Goal: Task Accomplishment & Management: Manage account settings

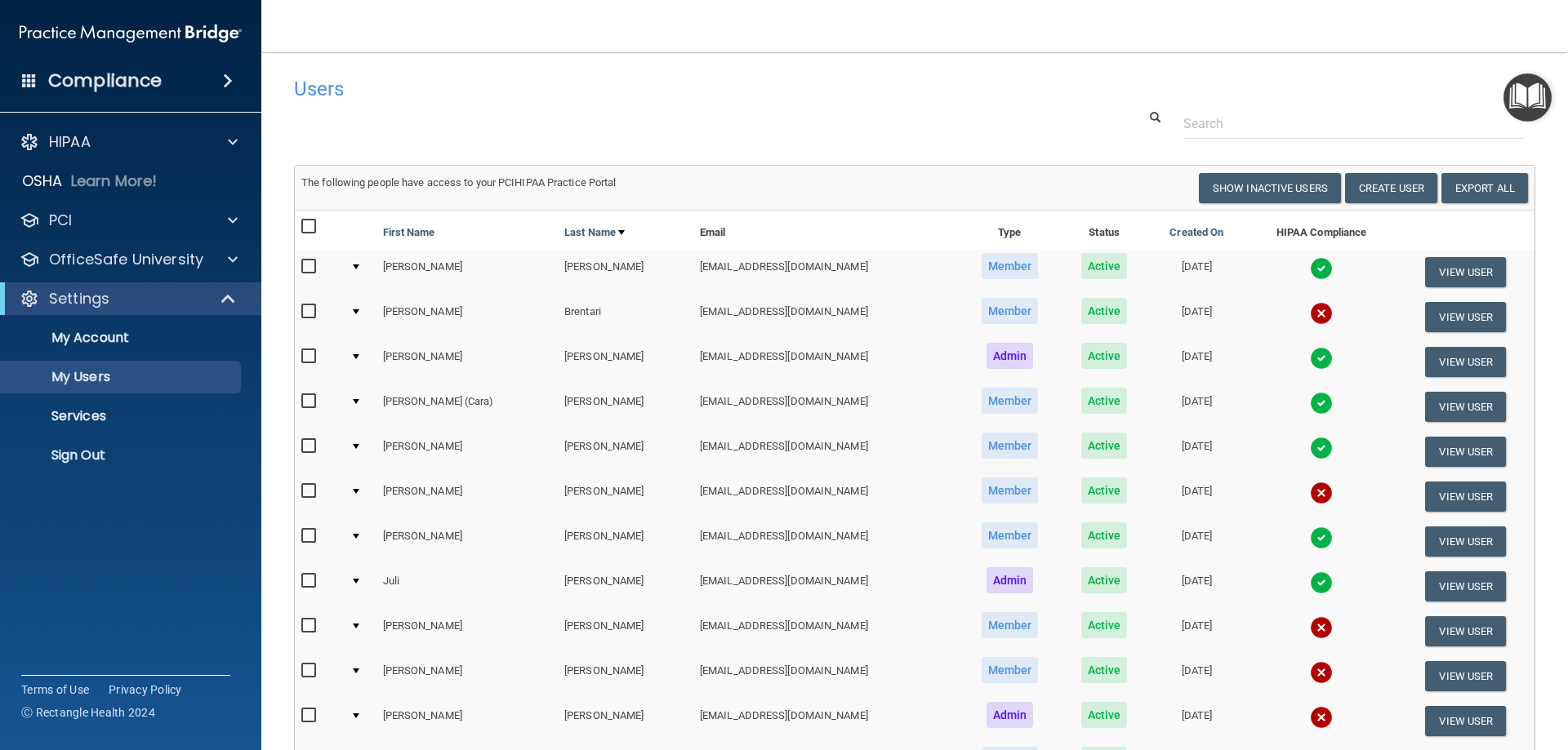
select select "20"
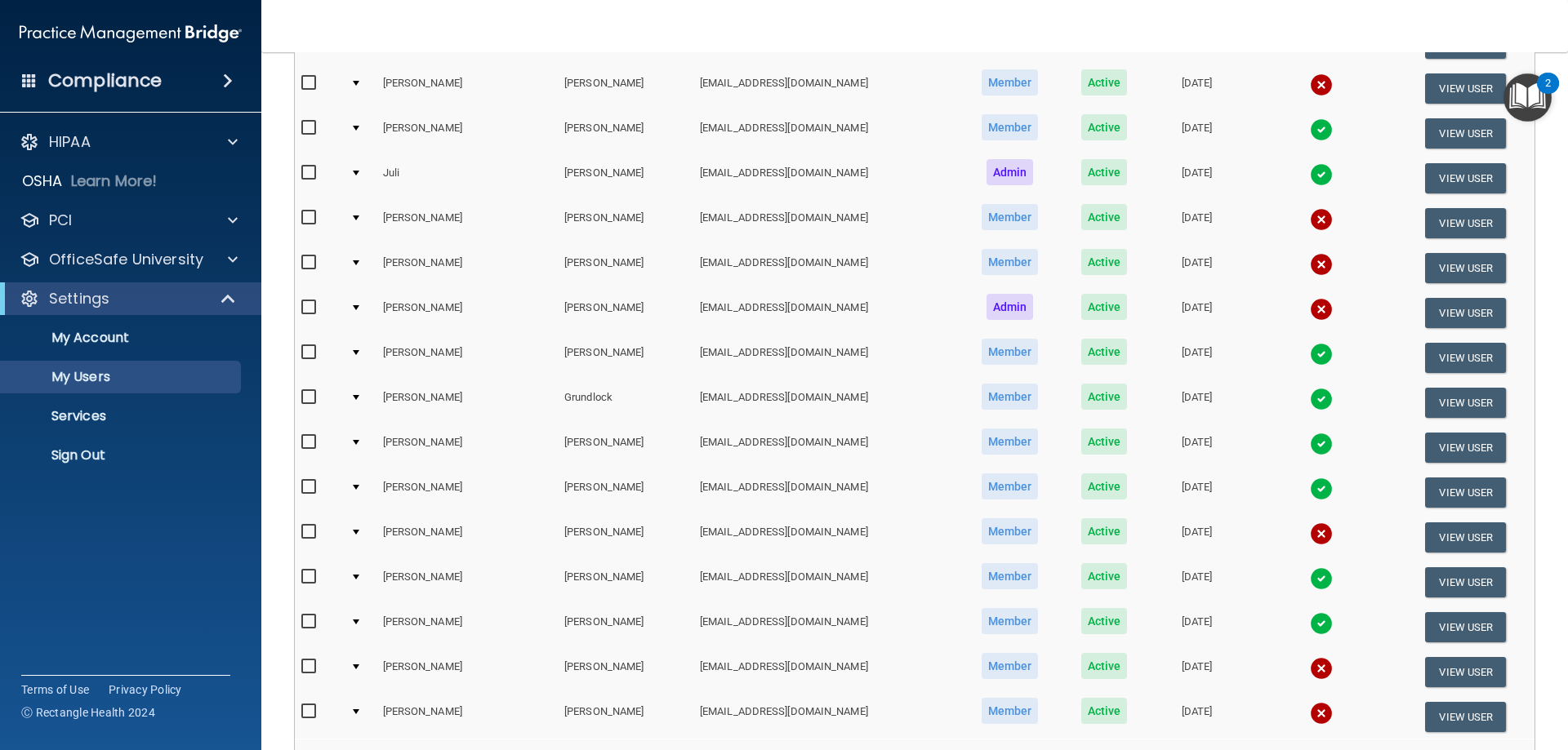
scroll to position [601, 0]
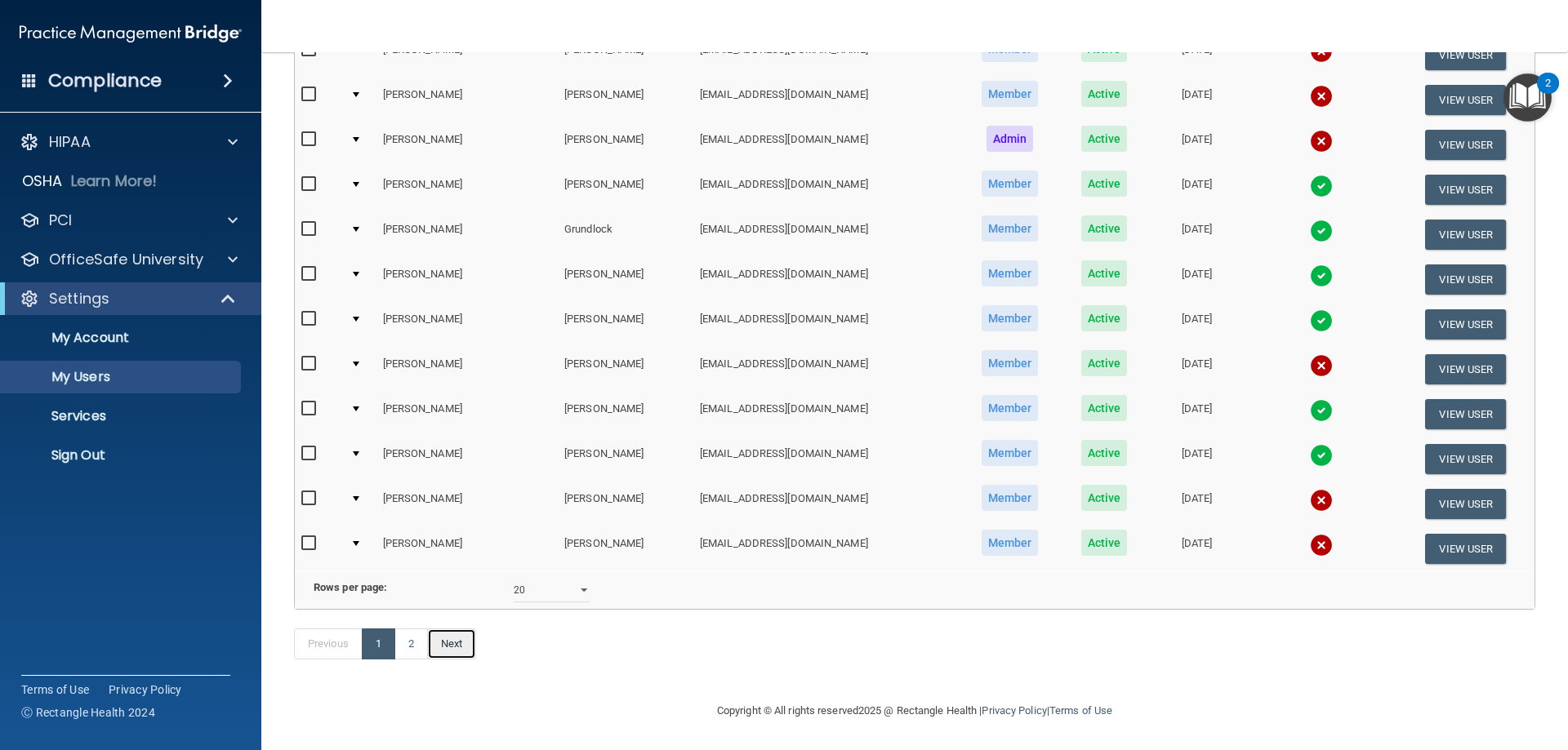
click at [448, 643] on link "Next" at bounding box center [452, 644] width 49 height 31
select select "20"
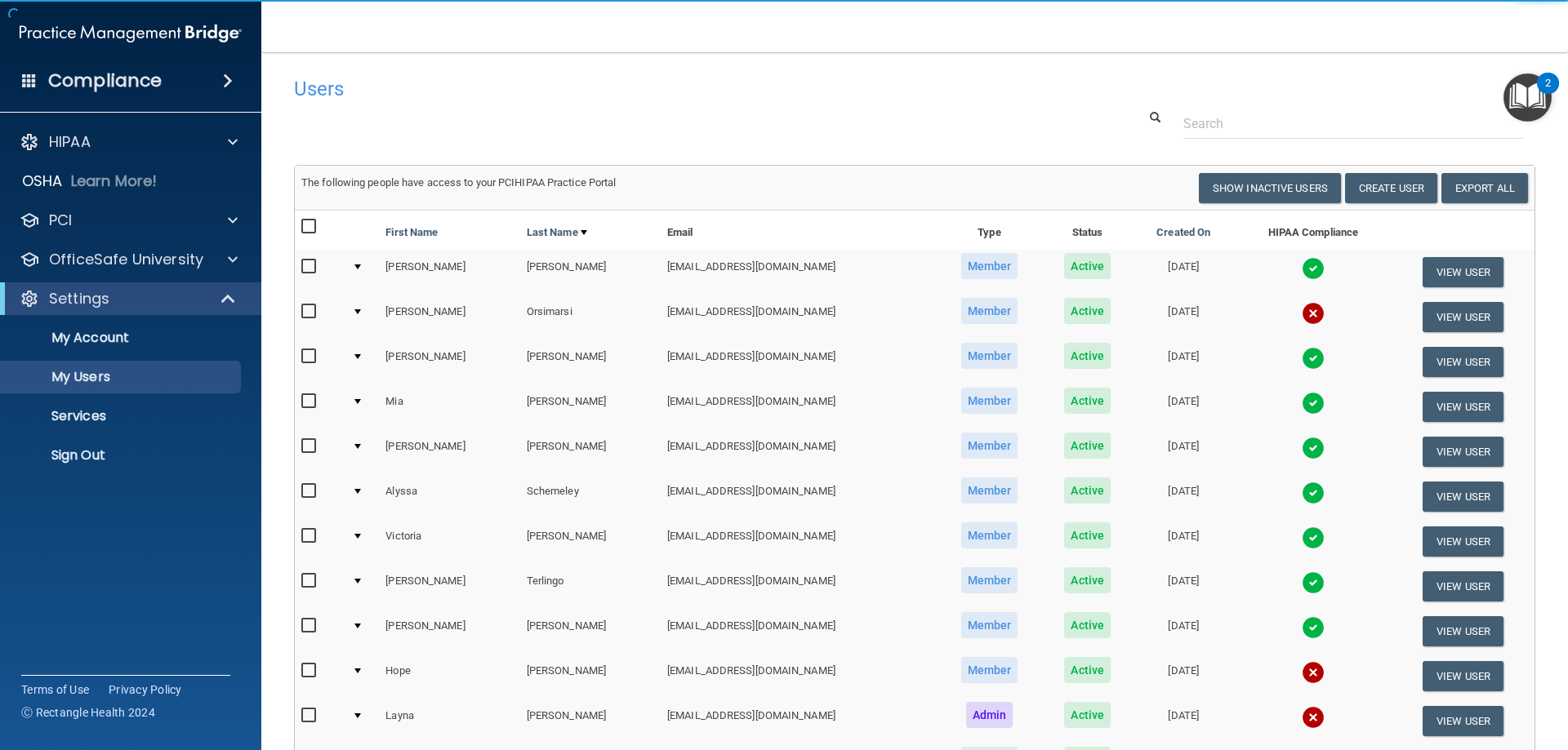
scroll to position [82, 0]
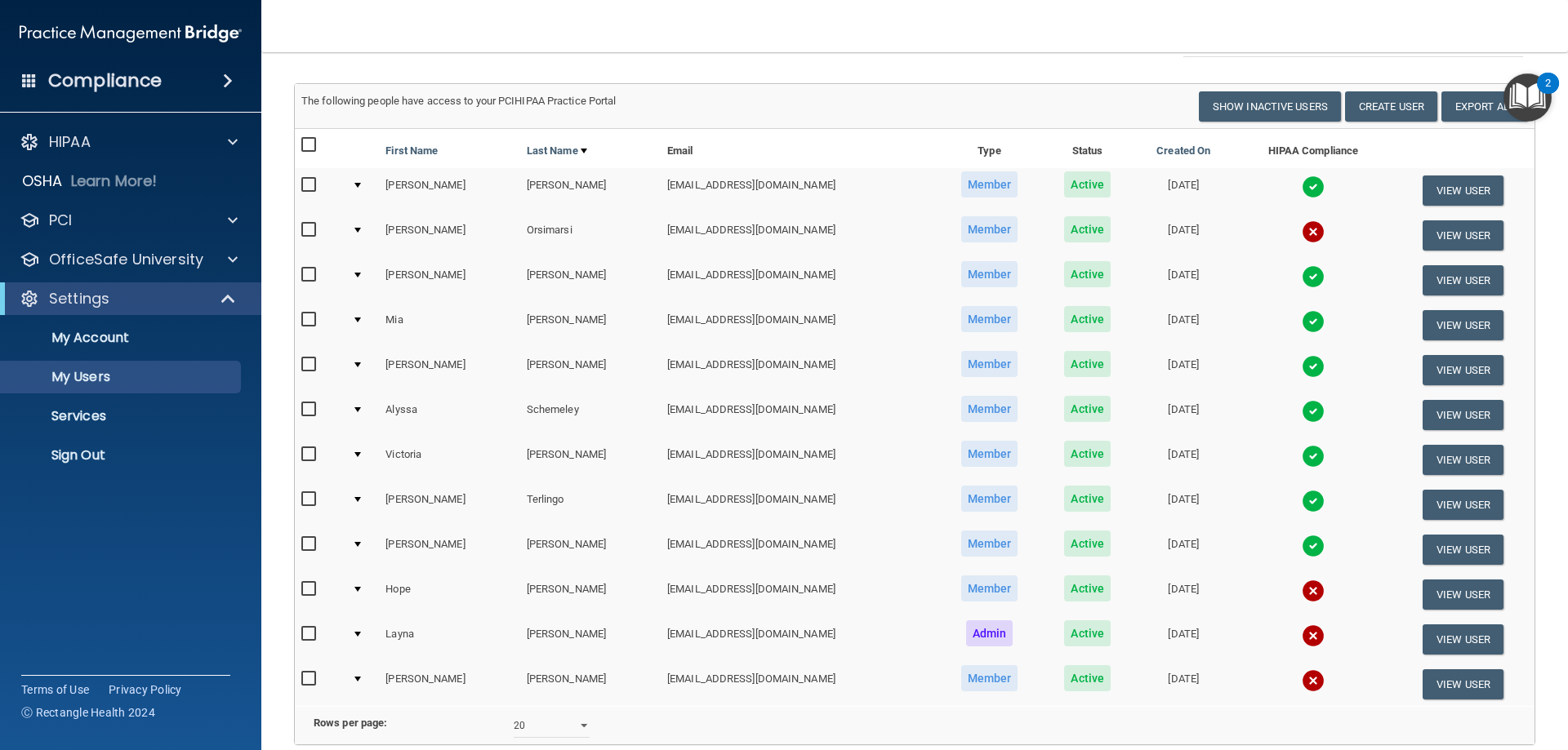
click at [312, 541] on input "checkbox" at bounding box center [310, 544] width 19 height 13
checkbox input "true"
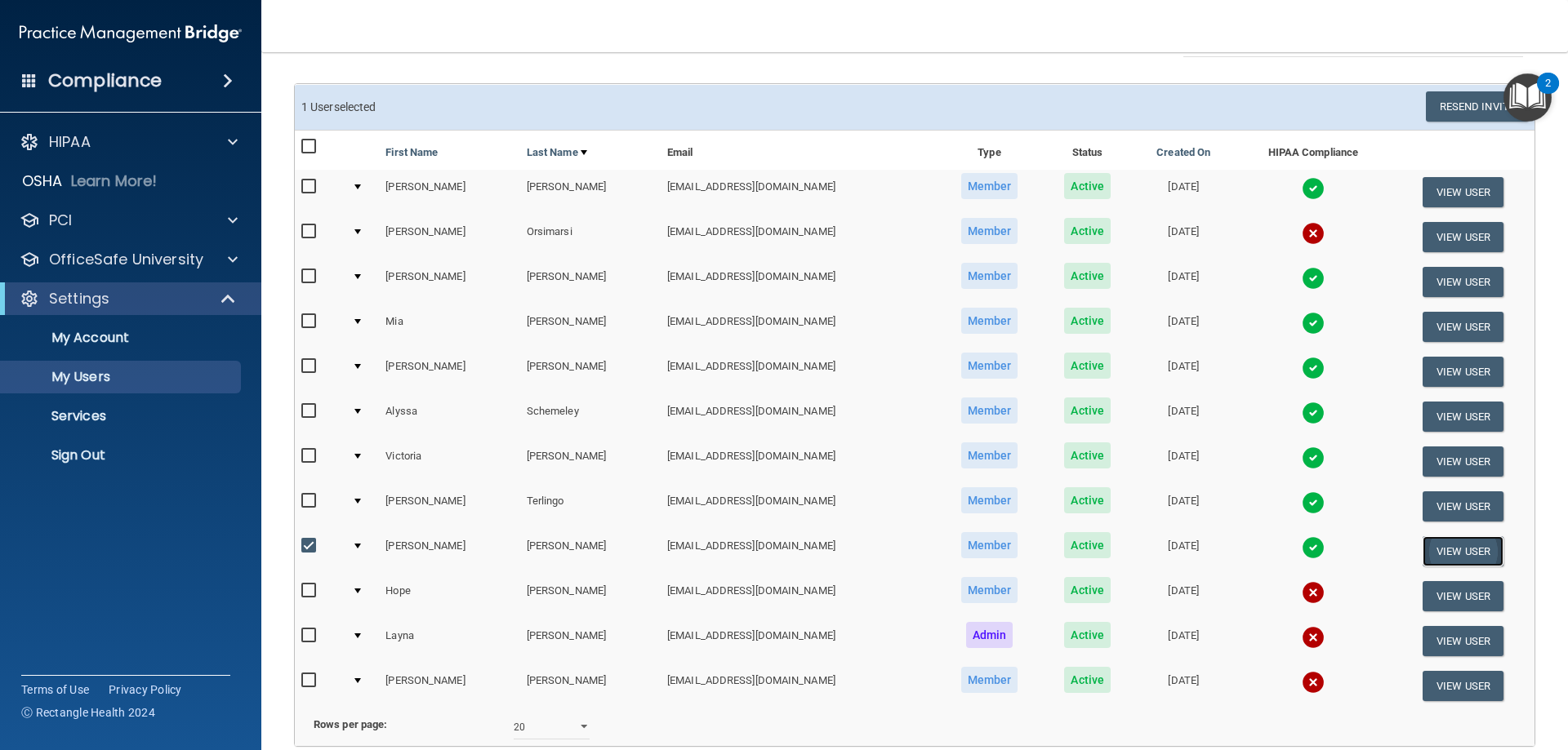
click at [1439, 546] on button "View User" at bounding box center [1463, 551] width 81 height 30
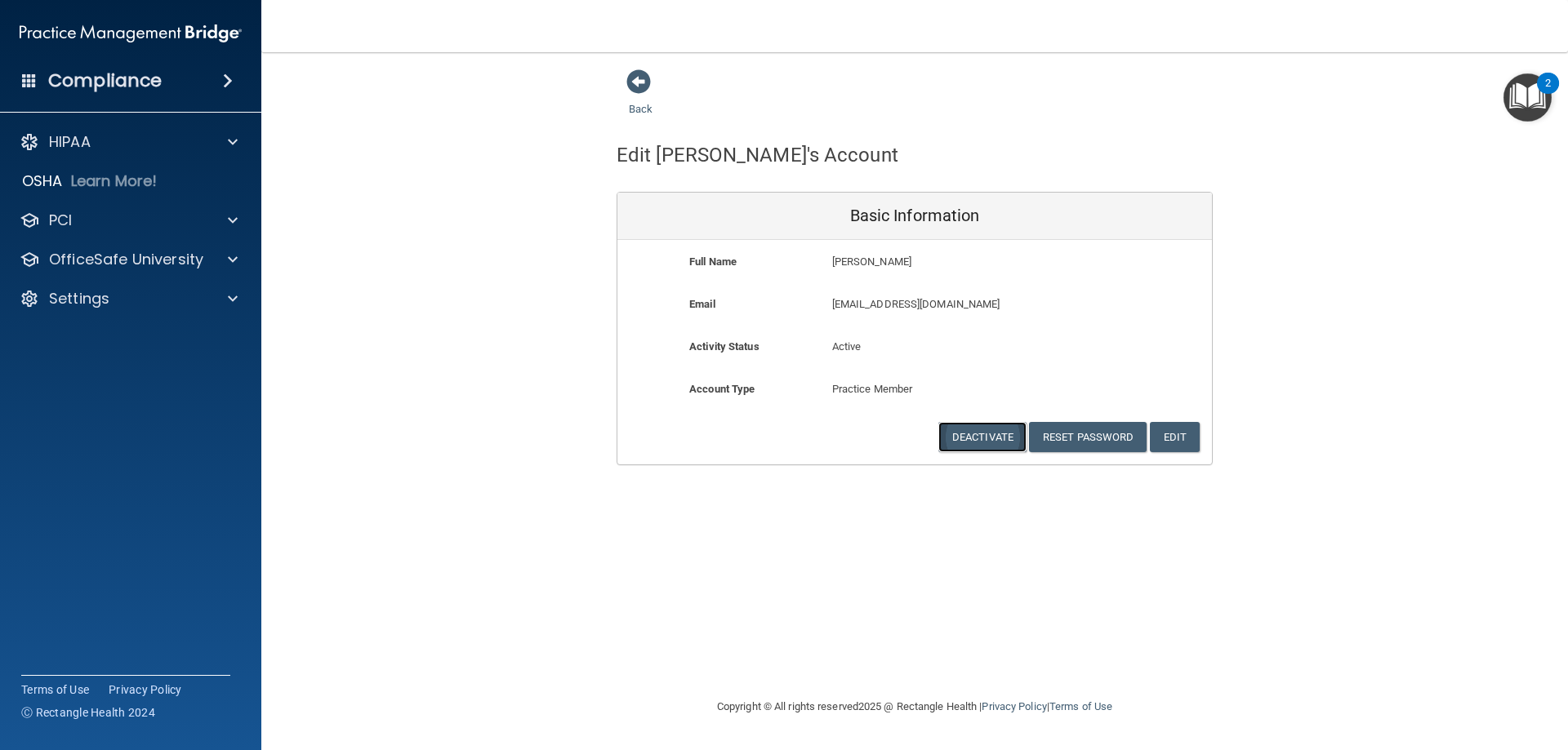
click at [1010, 434] on button "Deactivate" at bounding box center [982, 437] width 89 height 30
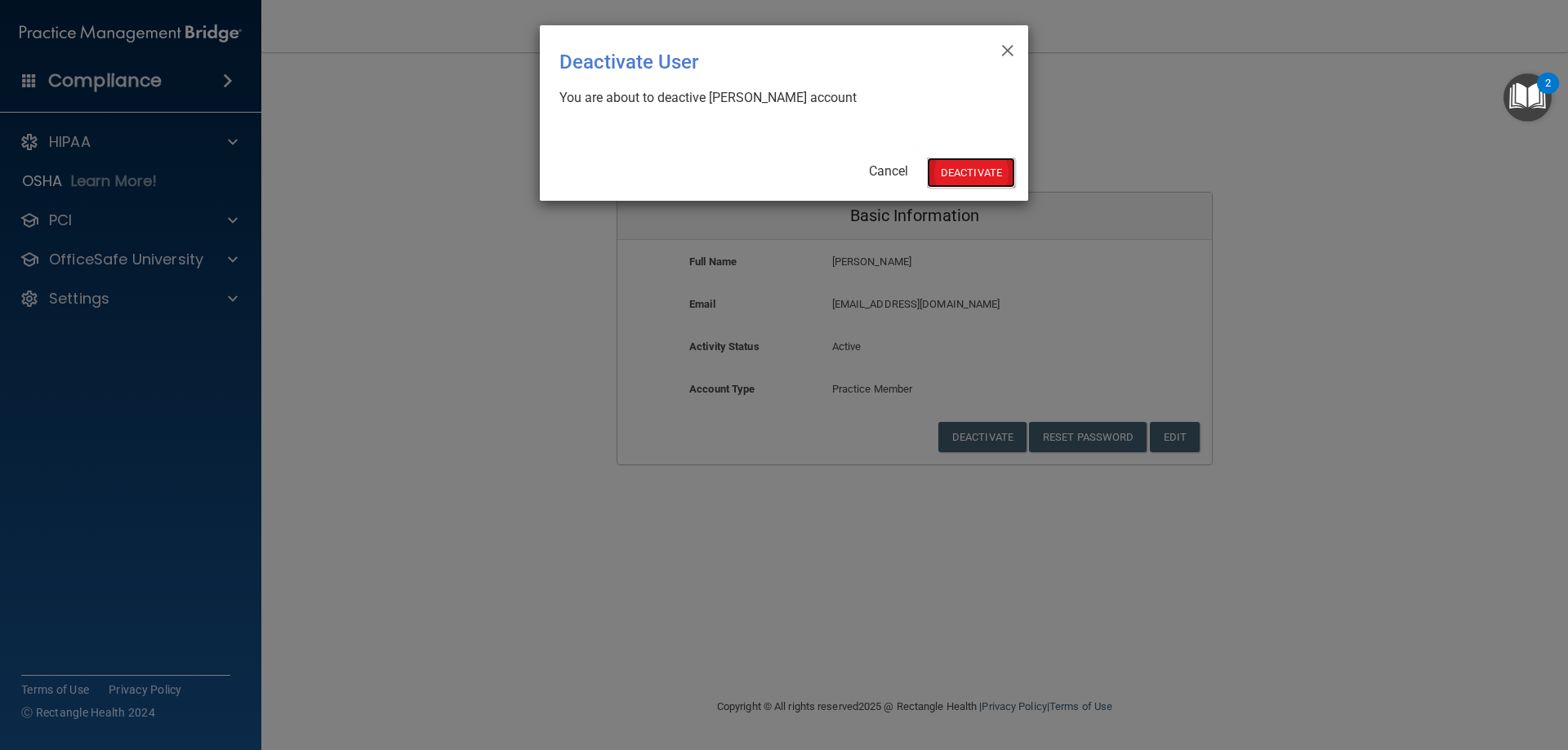
click at [972, 181] on button "Deactivate" at bounding box center [971, 172] width 89 height 30
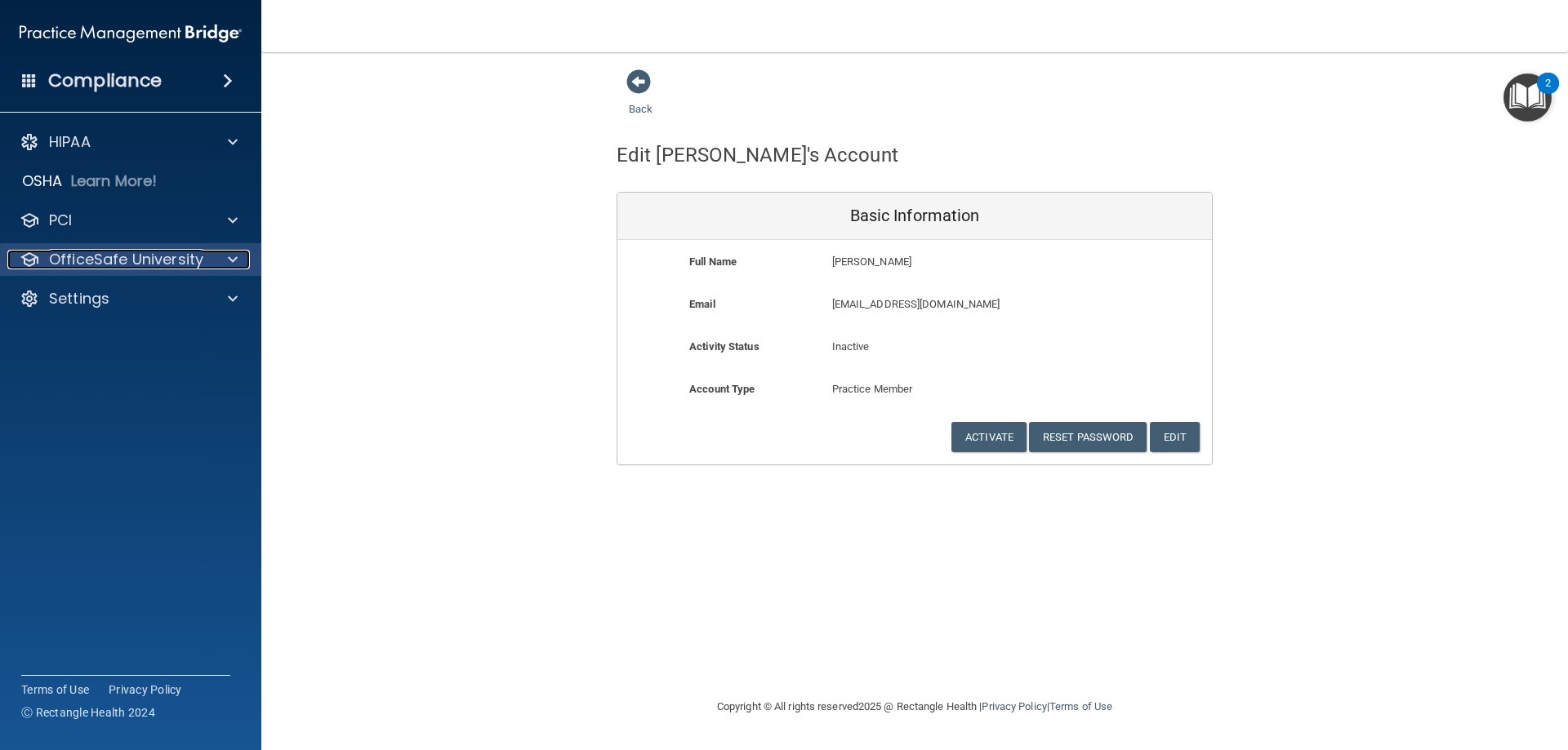
click at [227, 266] on div at bounding box center [230, 260] width 41 height 20
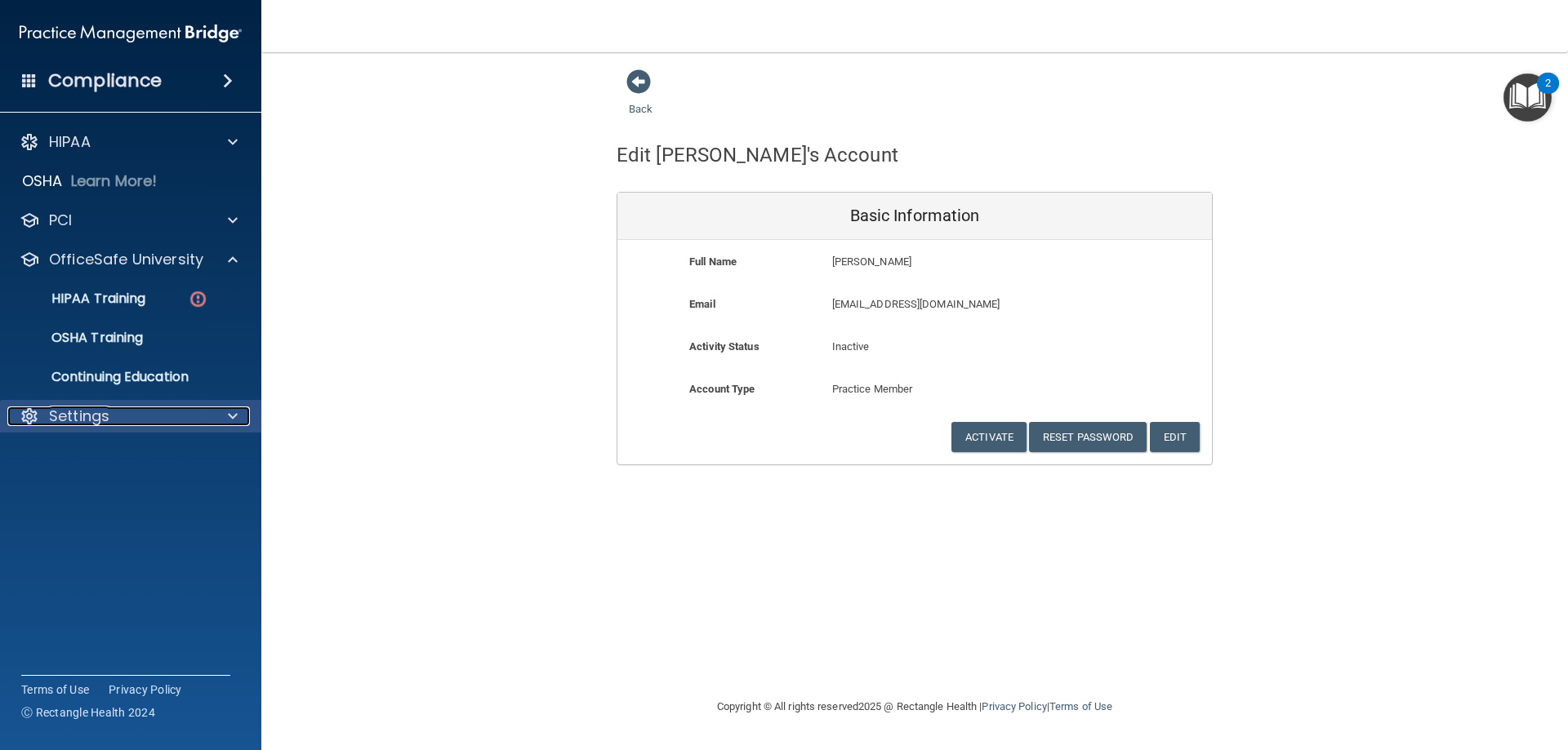
click at [230, 411] on span at bounding box center [233, 416] width 10 height 20
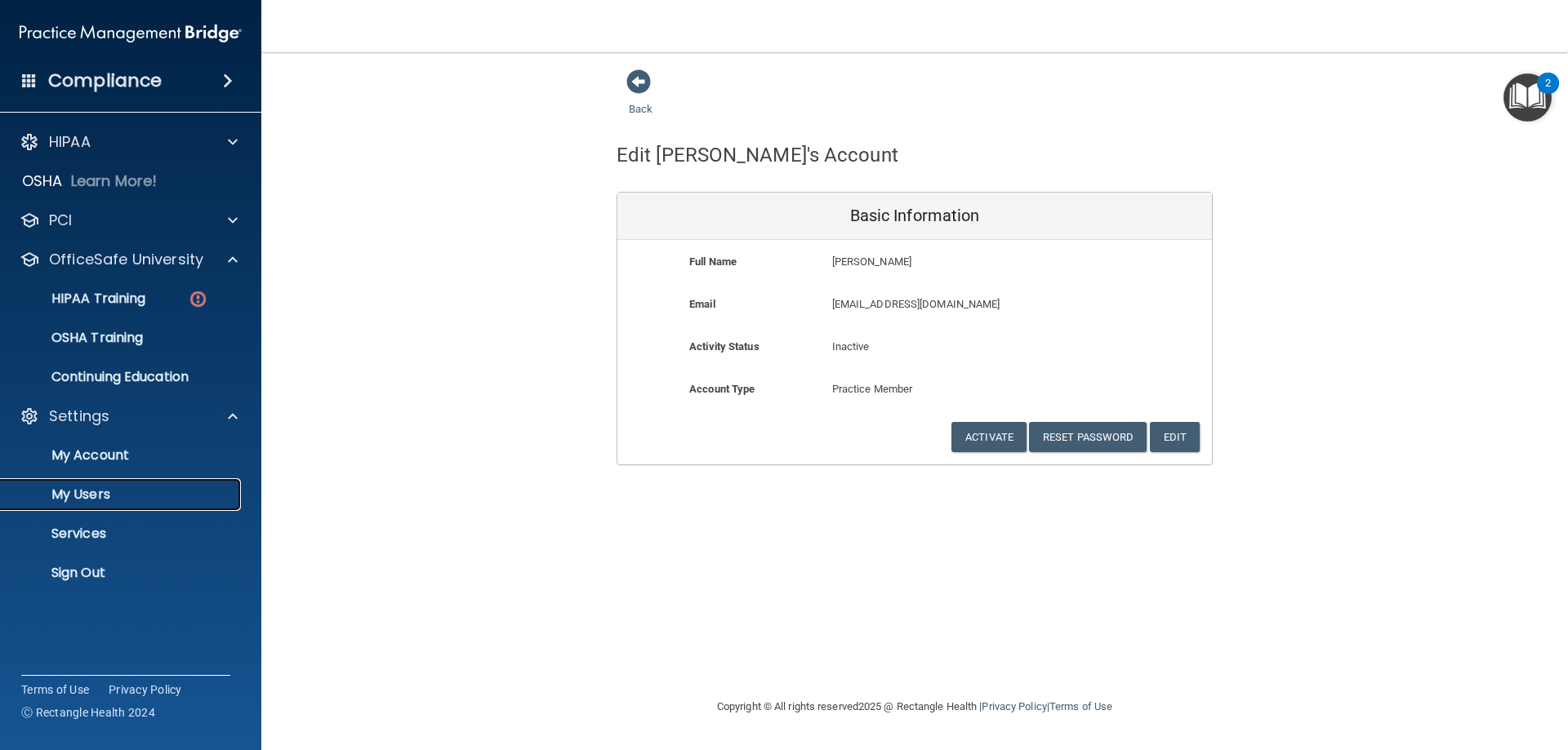
click at [64, 489] on p "My Users" at bounding box center [122, 494] width 223 height 16
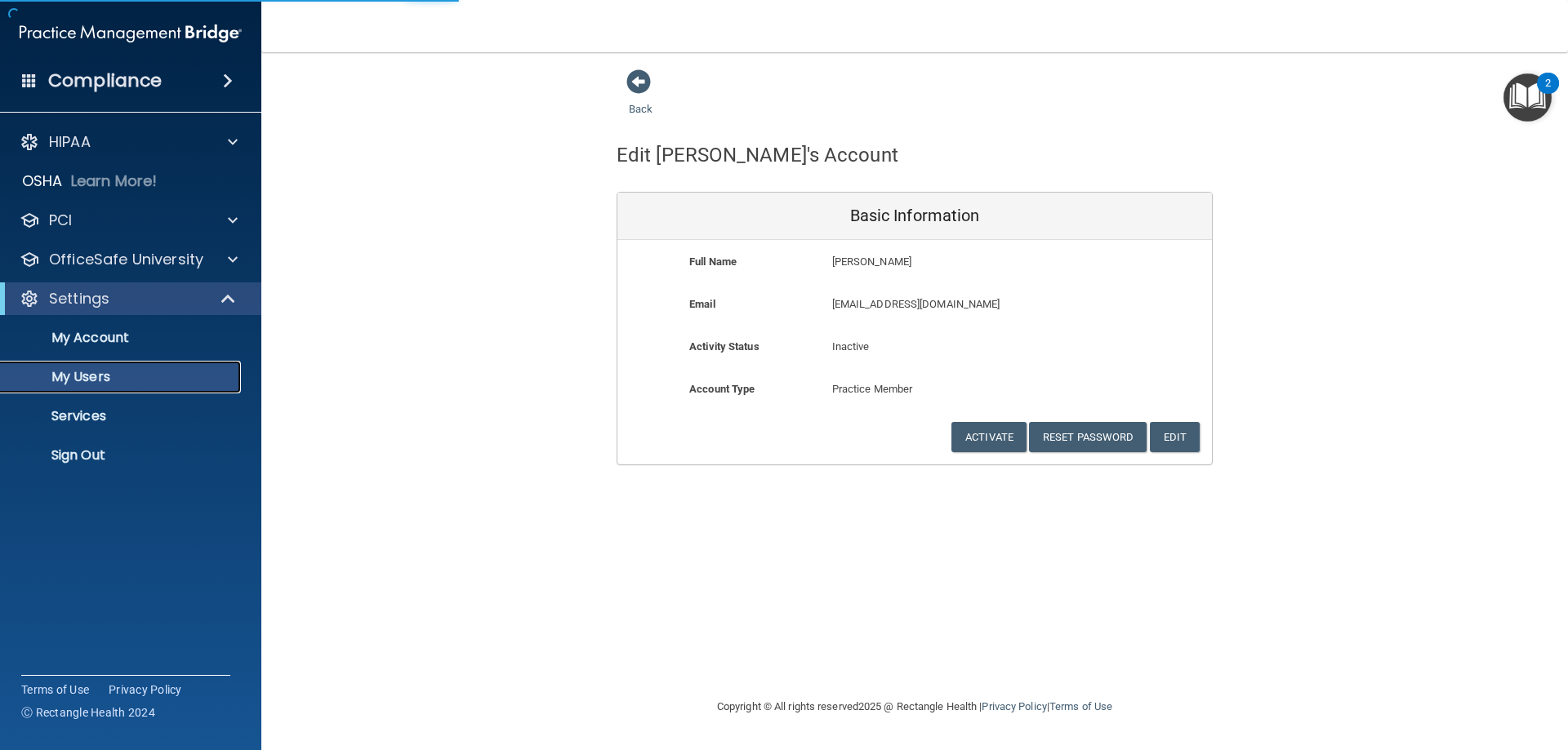
select select "20"
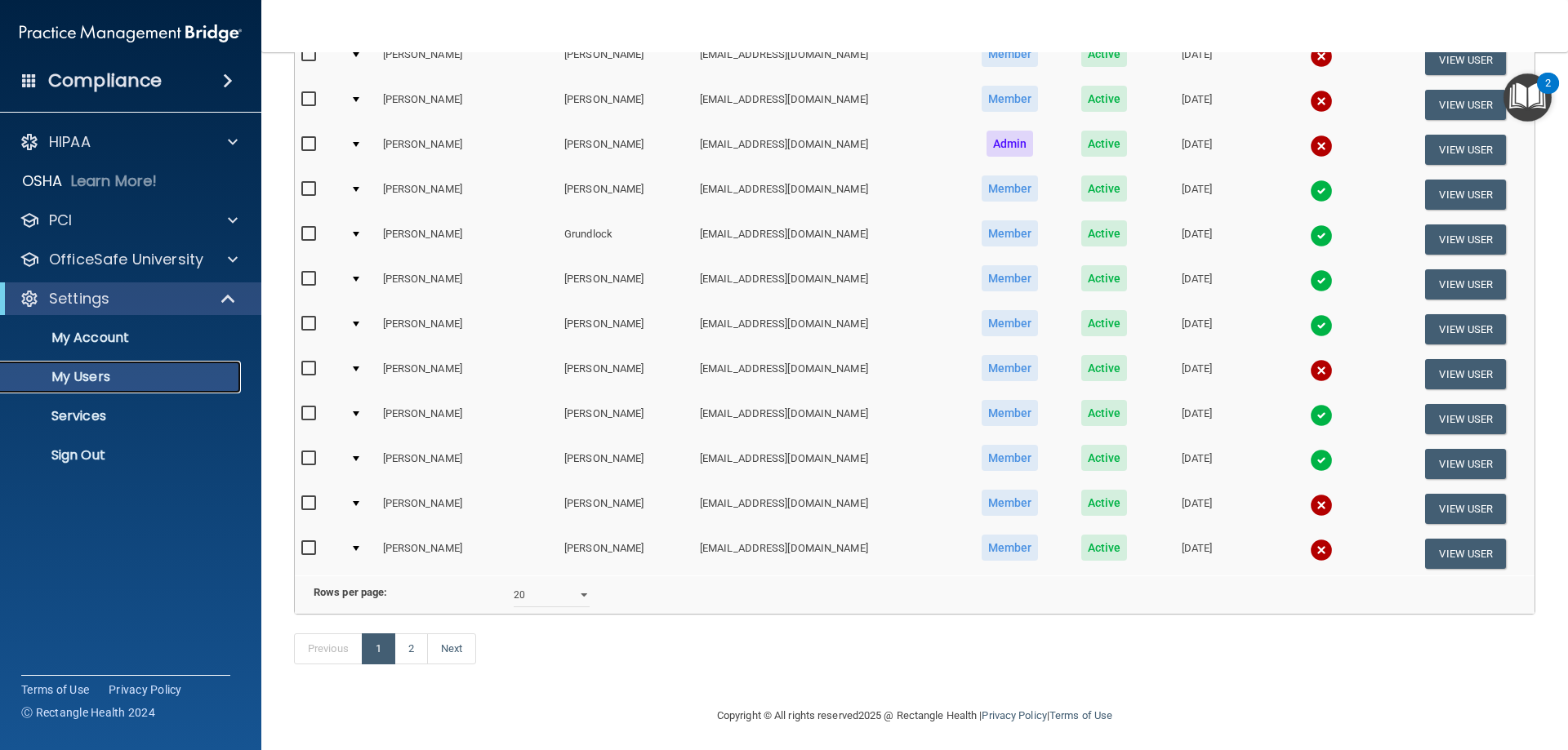
scroll to position [601, 0]
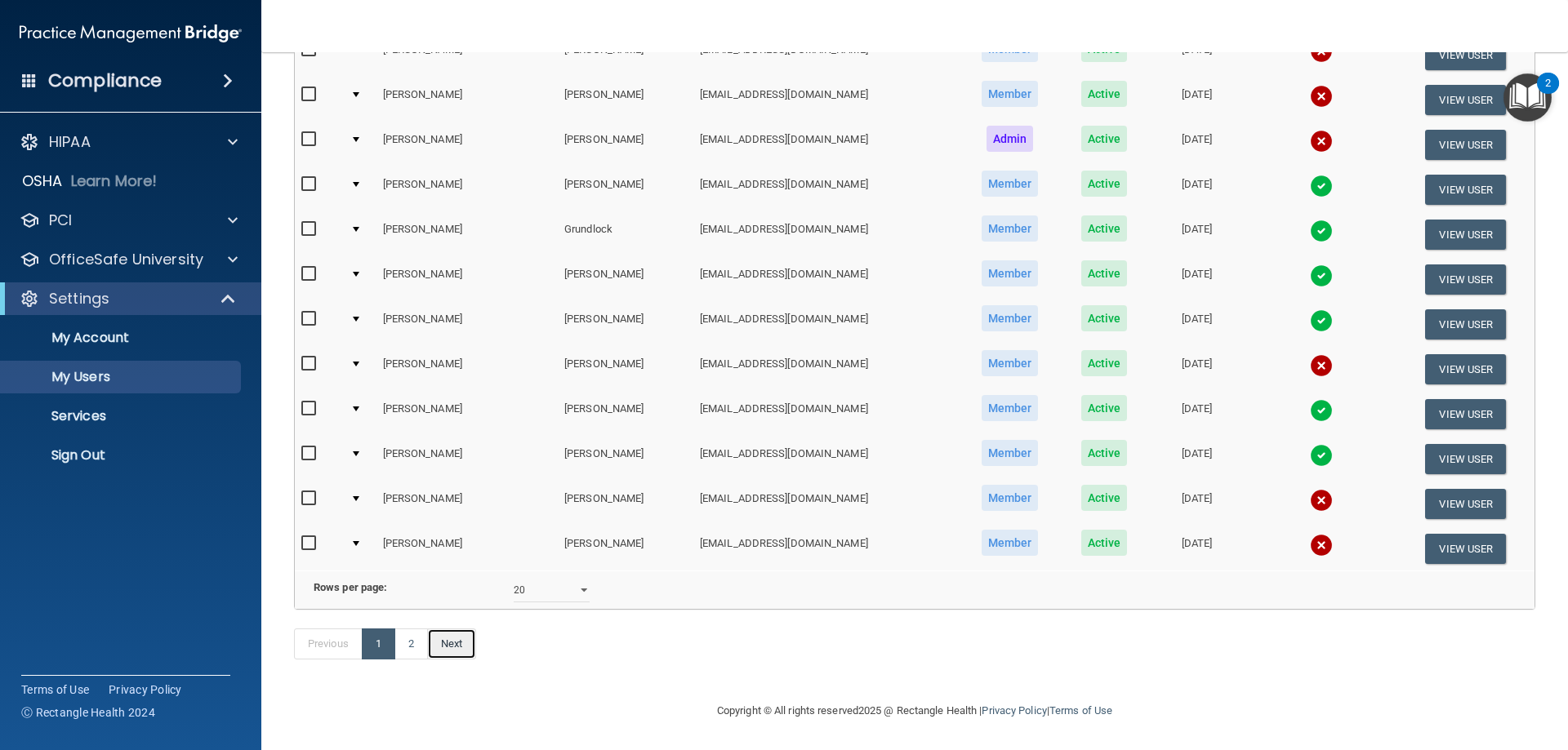
click at [430, 644] on link "Next" at bounding box center [452, 644] width 49 height 31
select select "20"
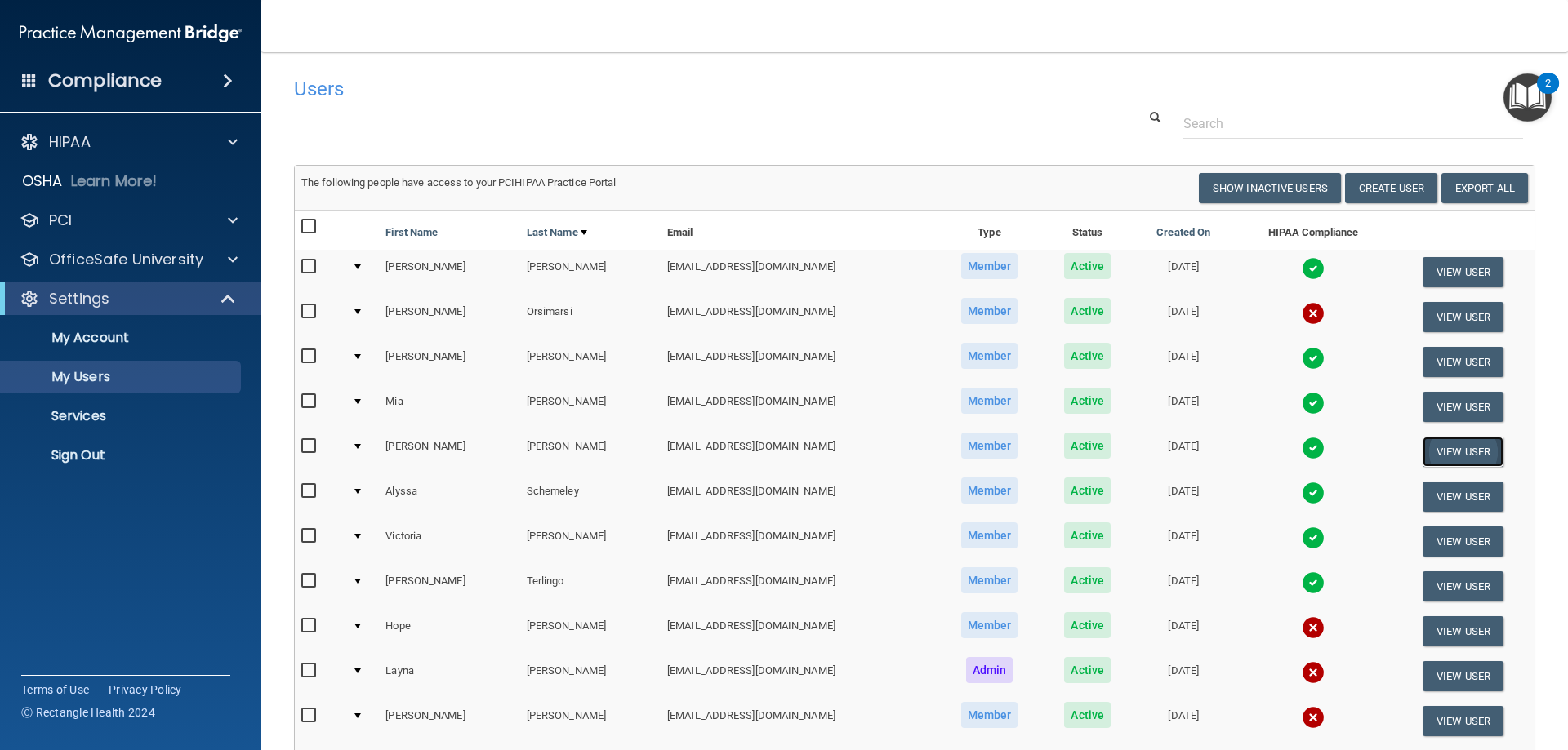
click at [1444, 452] on button "View User" at bounding box center [1463, 452] width 81 height 30
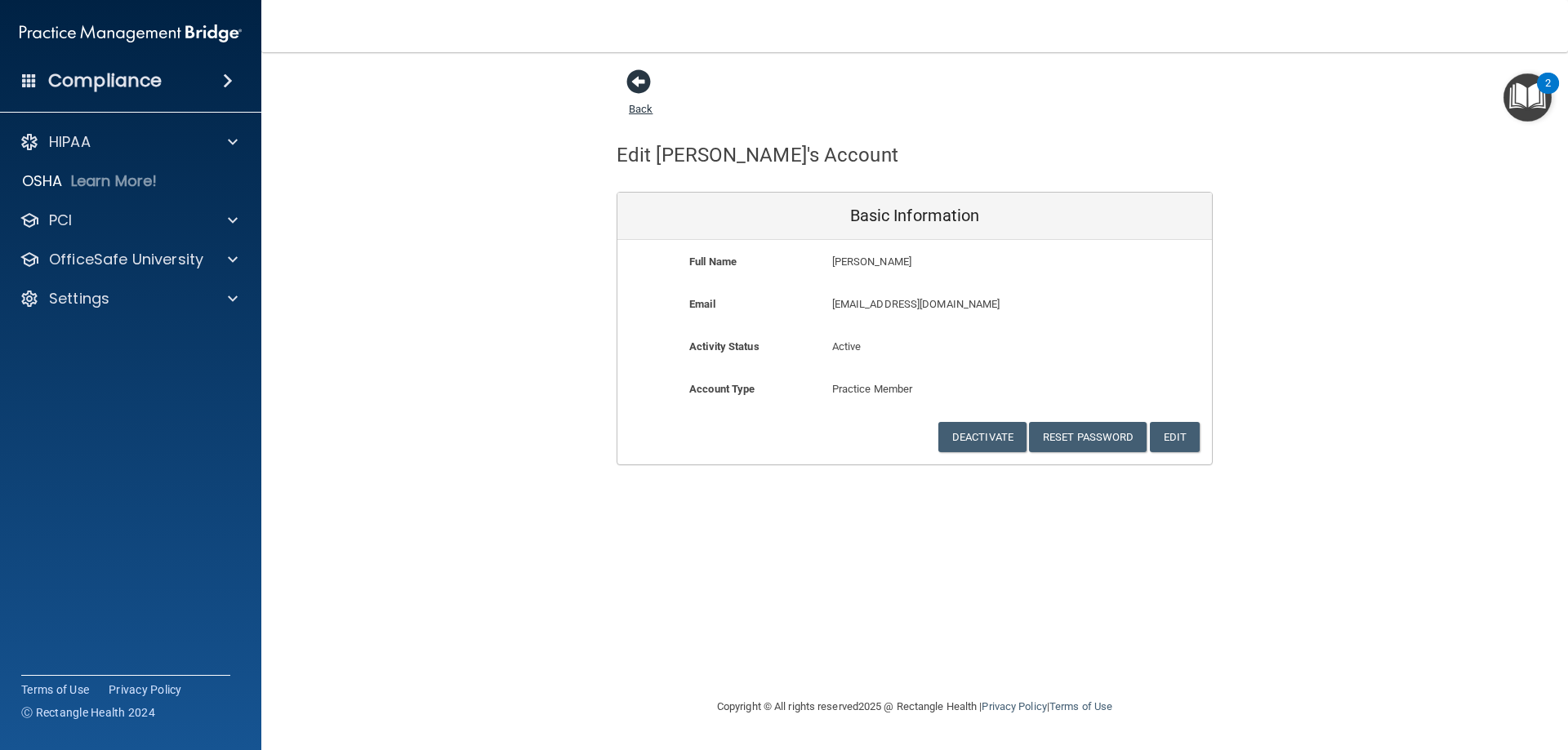
click at [633, 107] on link "Back" at bounding box center [640, 99] width 24 height 32
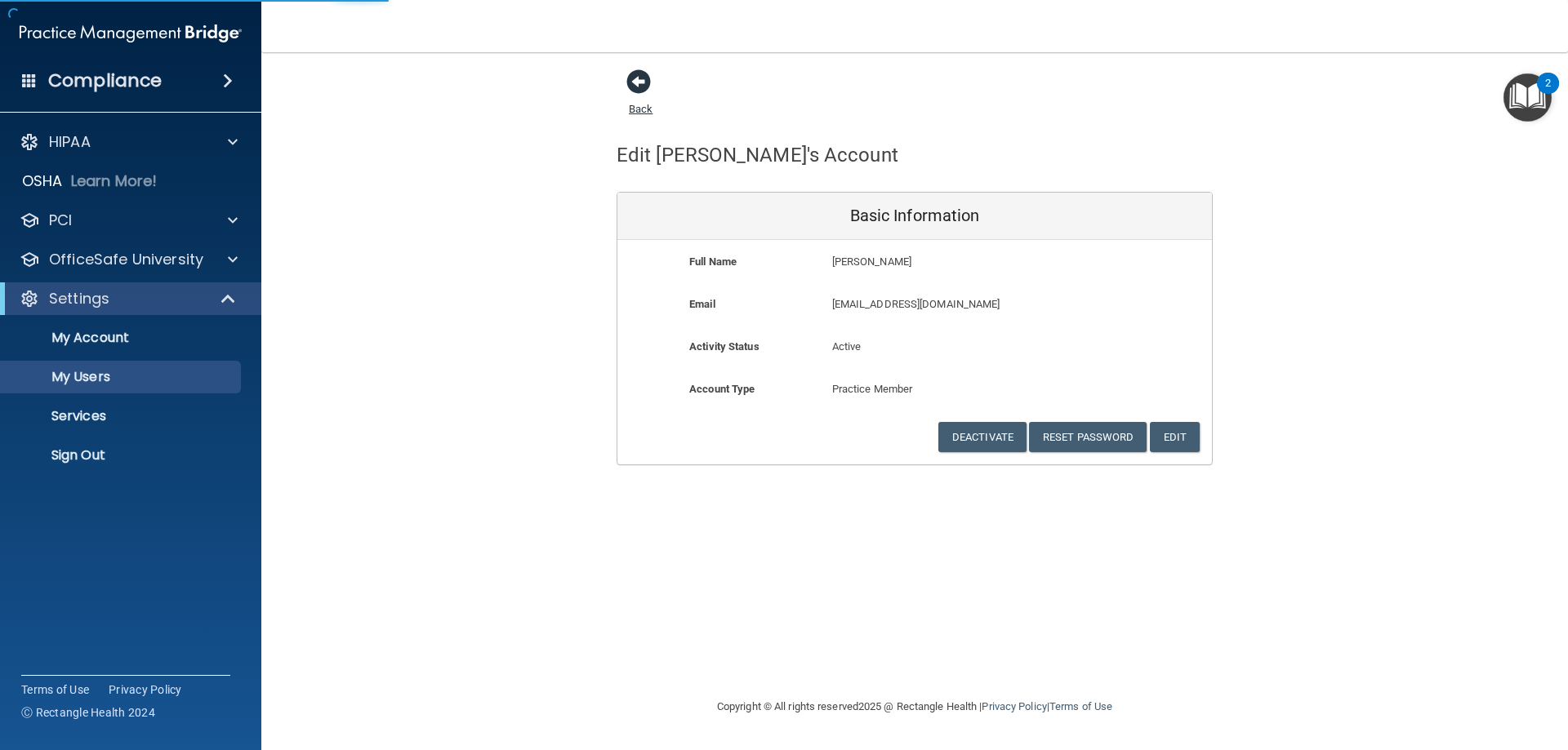
select select "20"
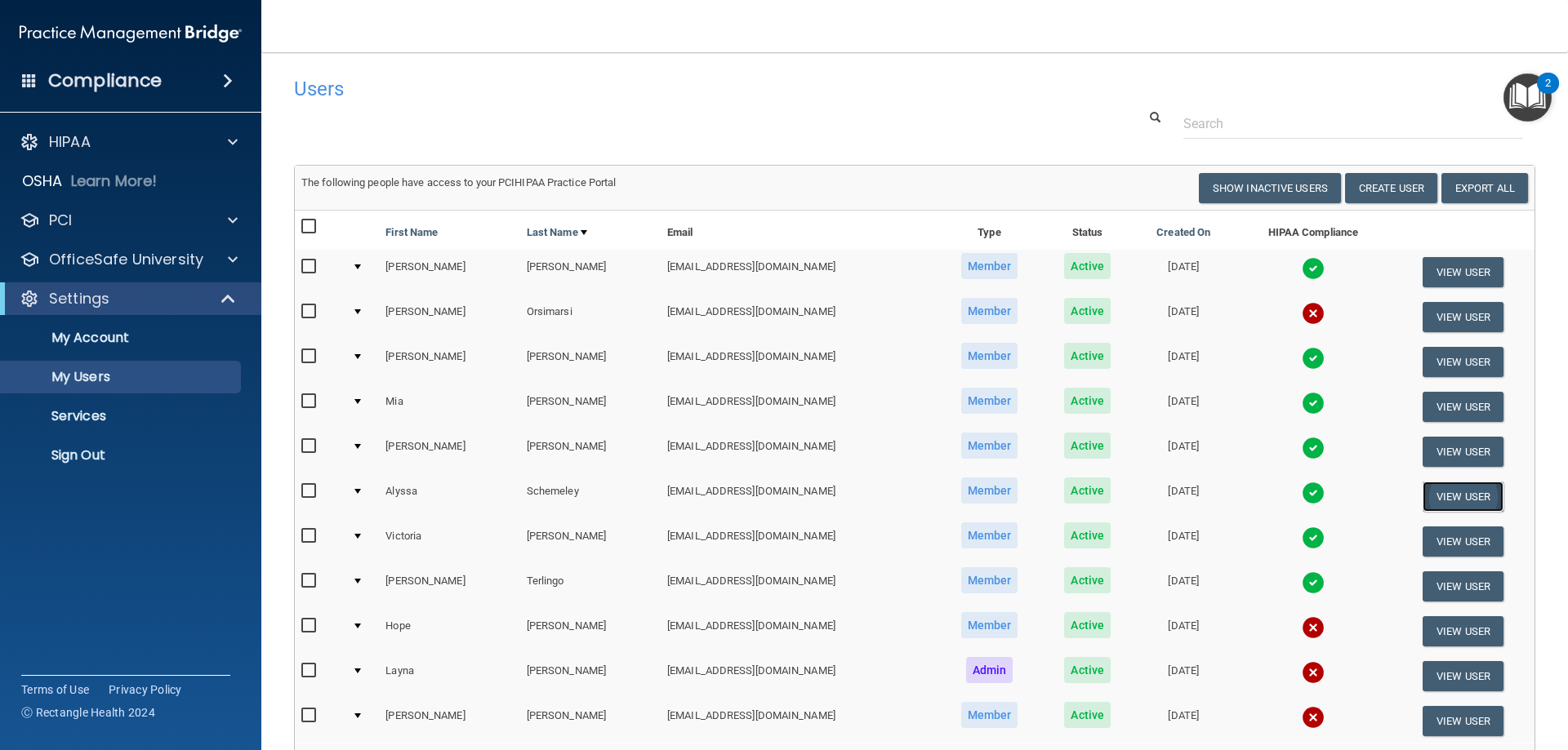
click at [1462, 496] on button "View User" at bounding box center [1463, 496] width 81 height 30
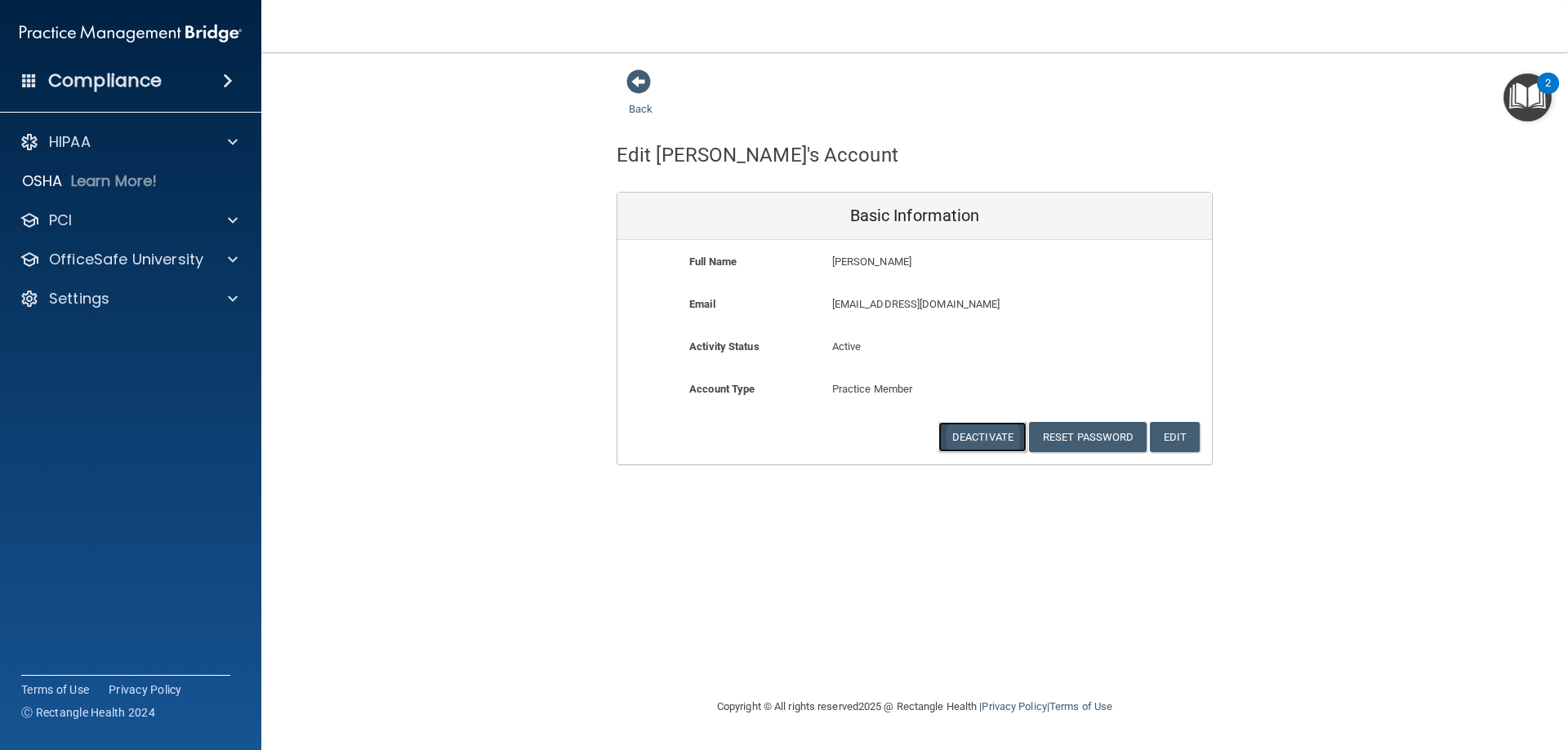
click at [979, 443] on button "Deactivate" at bounding box center [982, 437] width 89 height 30
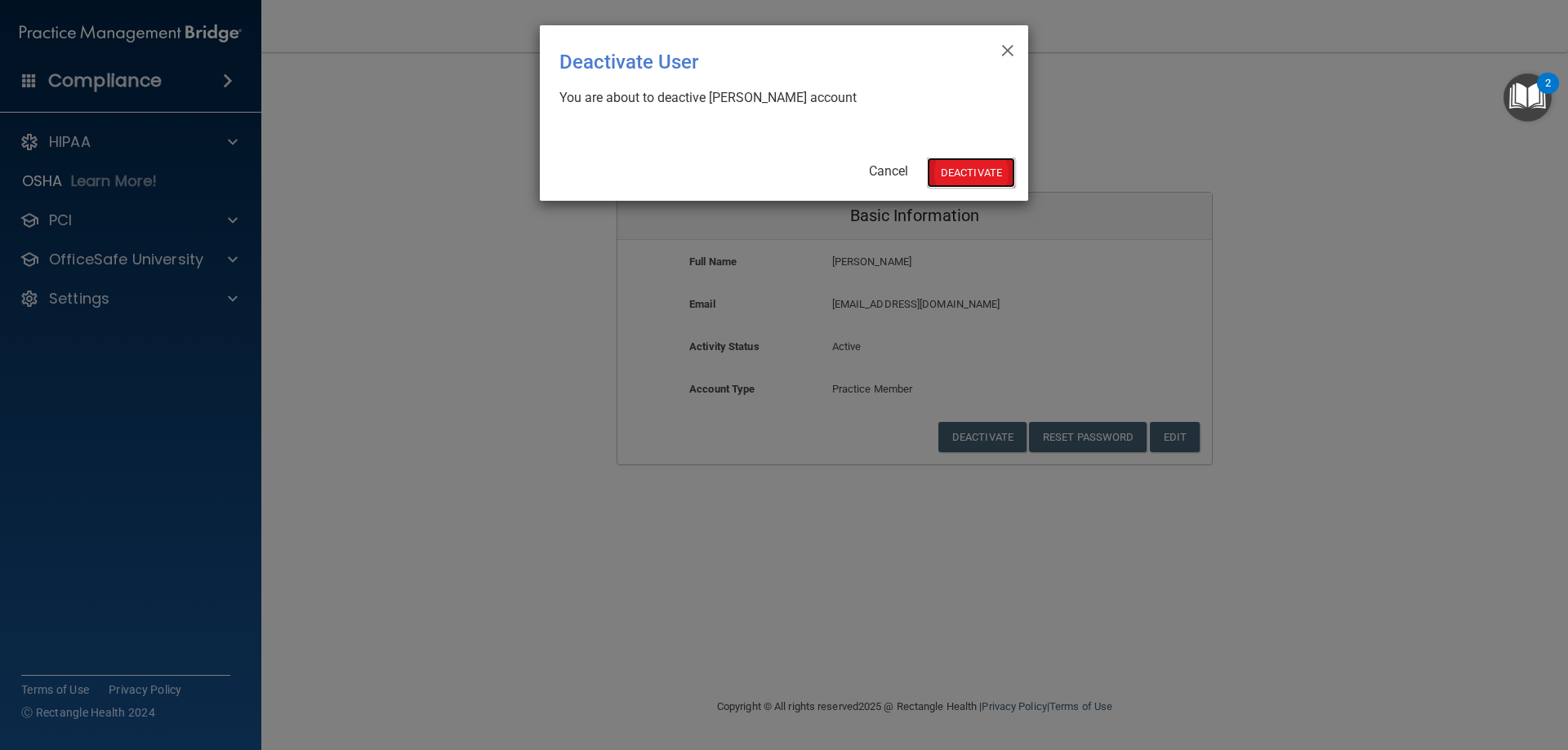
click at [989, 184] on button "Deactivate" at bounding box center [971, 172] width 89 height 30
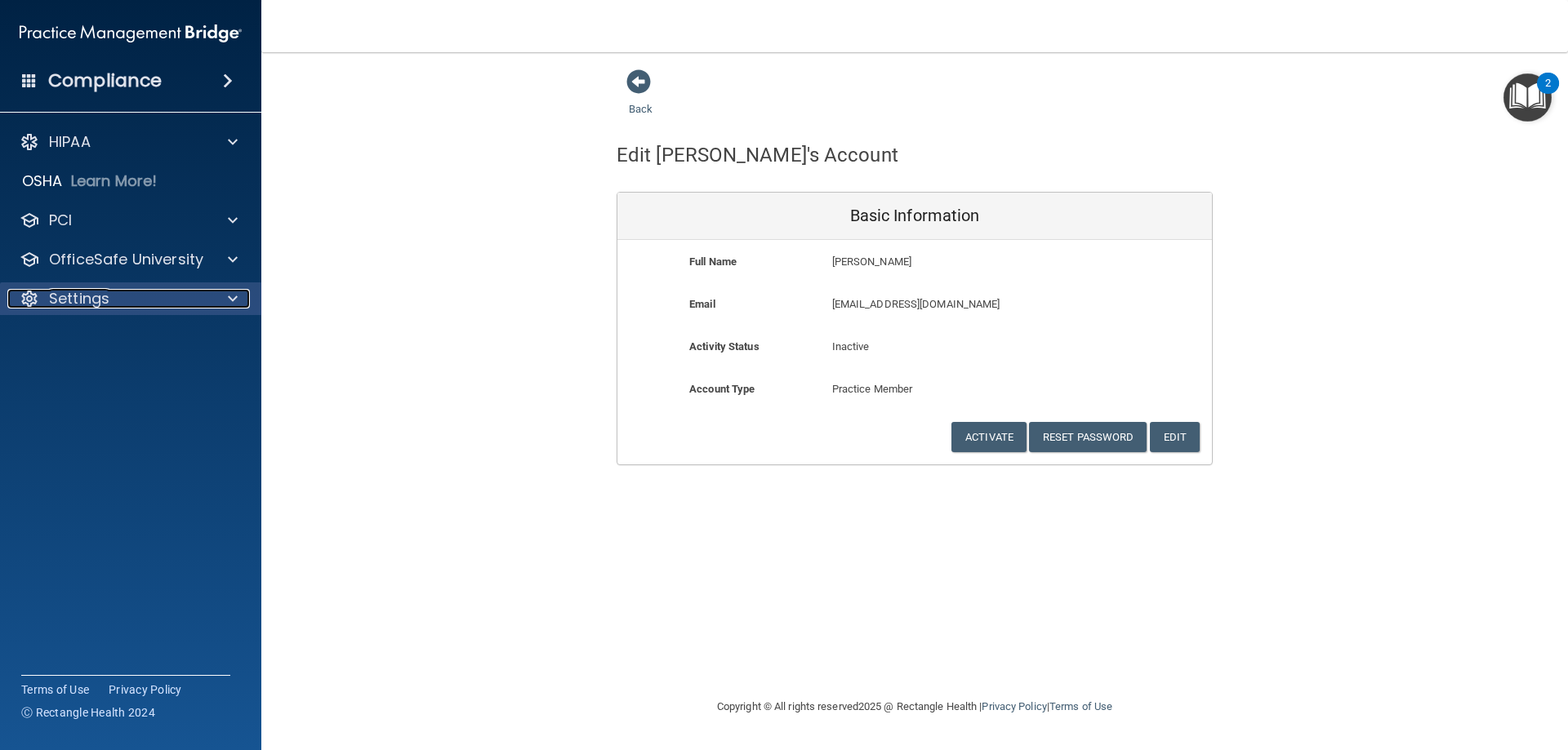
click at [232, 293] on span at bounding box center [233, 298] width 10 height 20
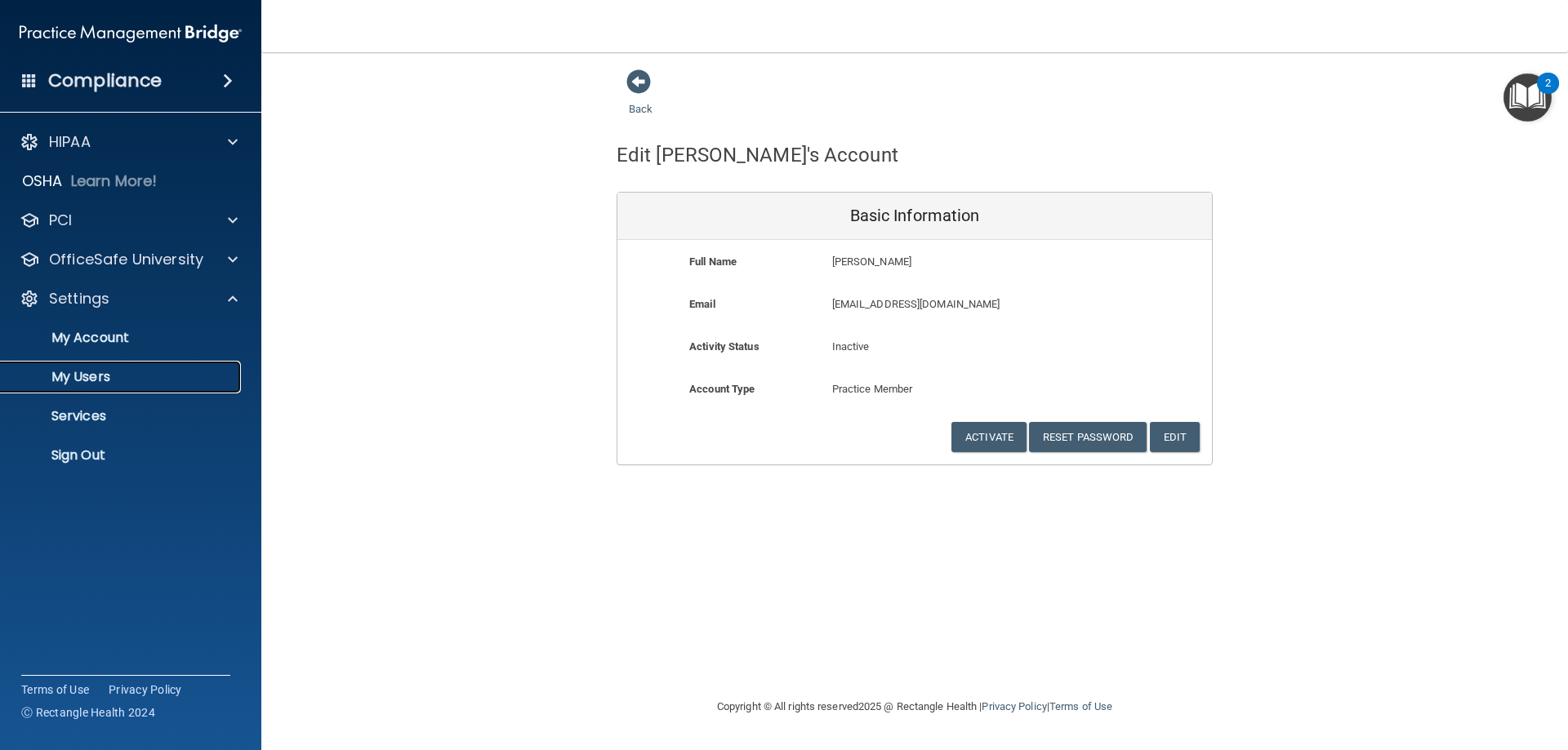
click at [104, 375] on p "My Users" at bounding box center [122, 377] width 223 height 16
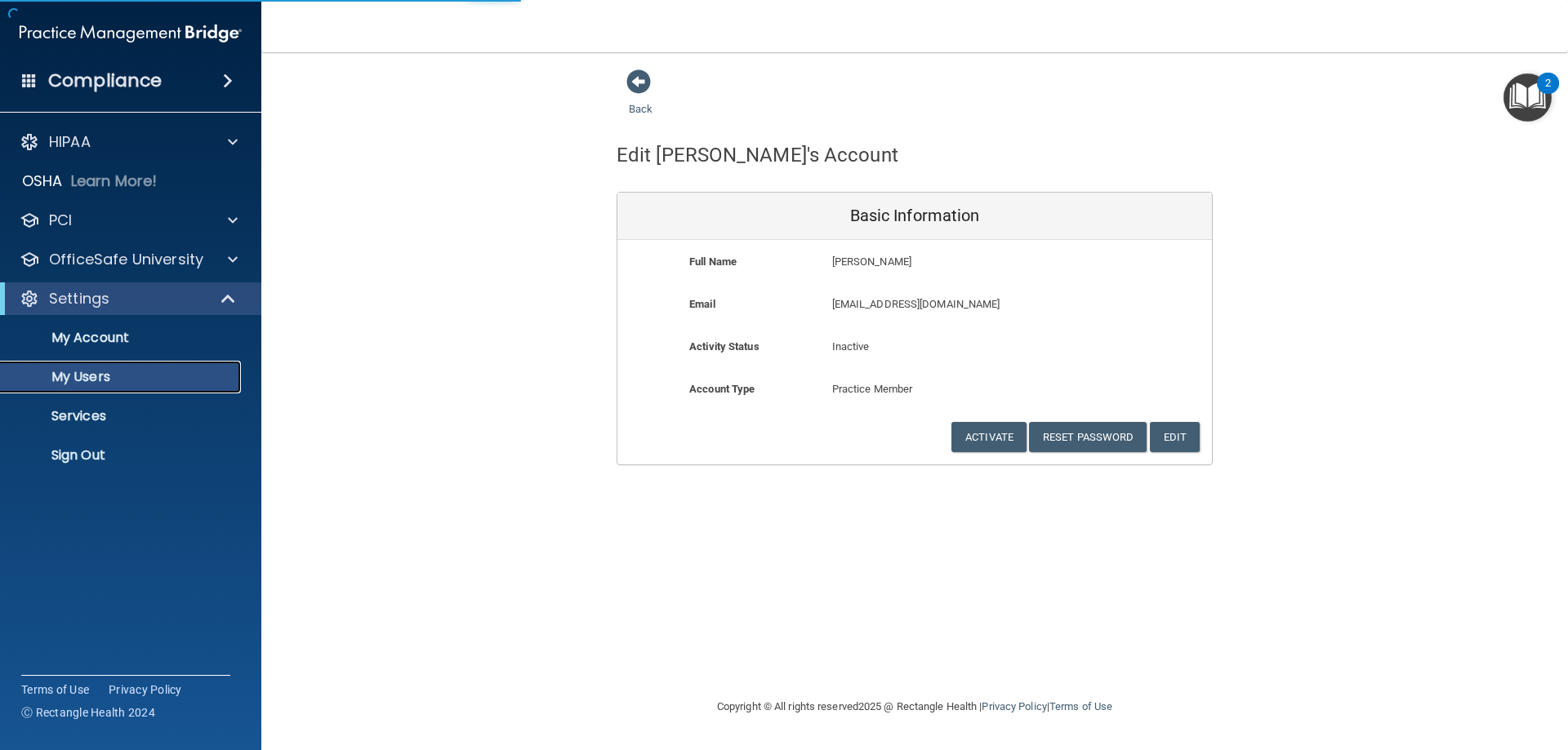
select select "20"
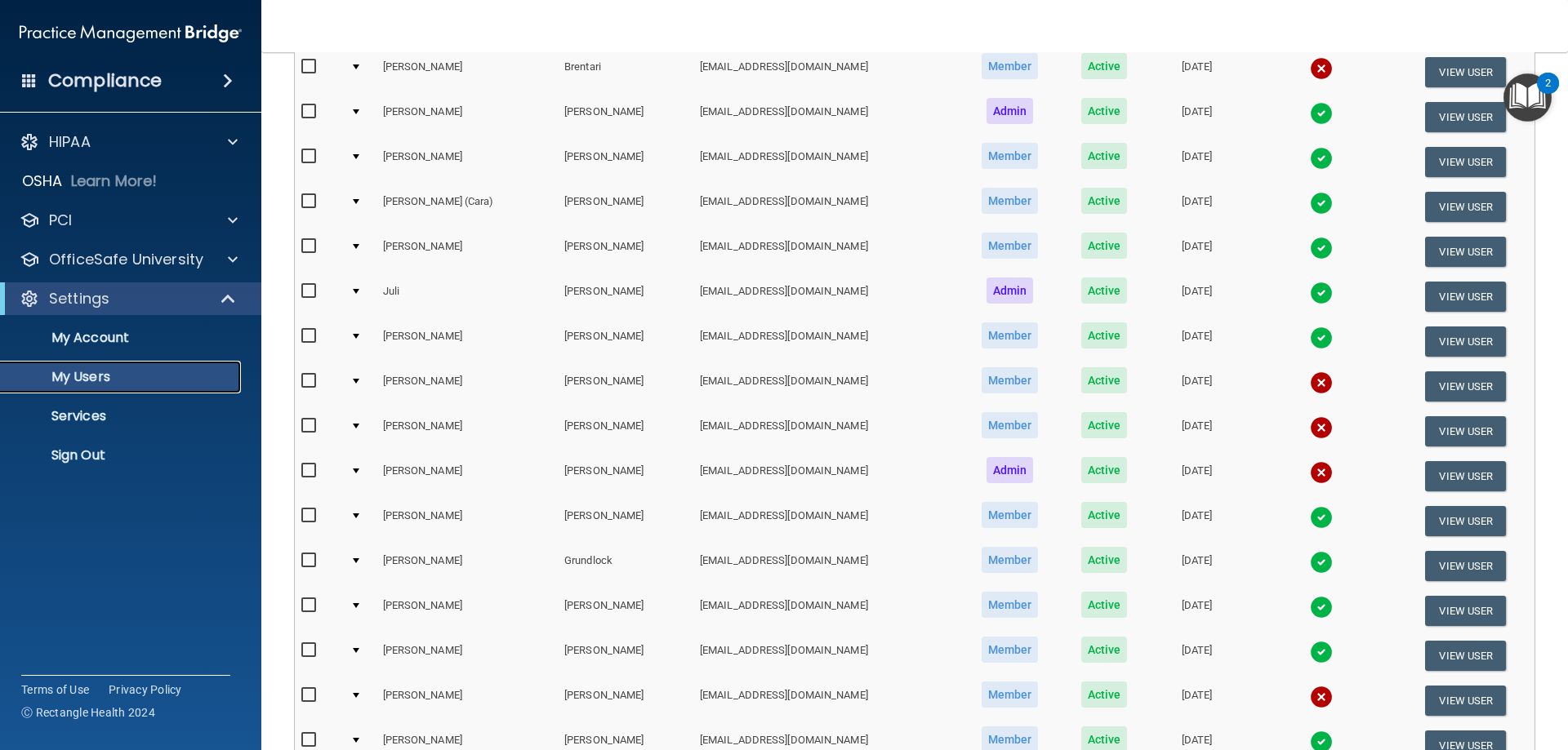
scroll to position [82, 0]
